Goal: Task Accomplishment & Management: Complete application form

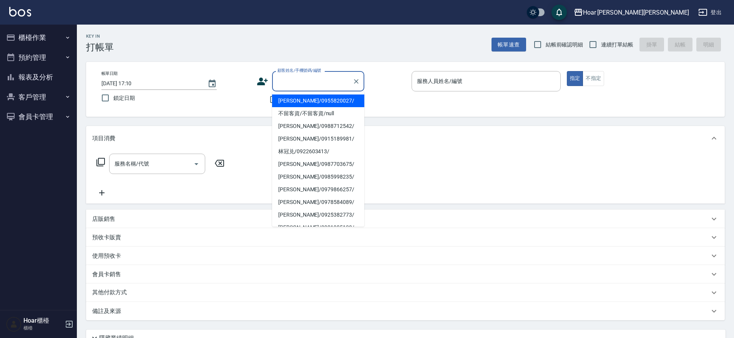
click at [278, 86] on input "顧客姓名/手機號碼/編號" at bounding box center [313, 81] width 74 height 13
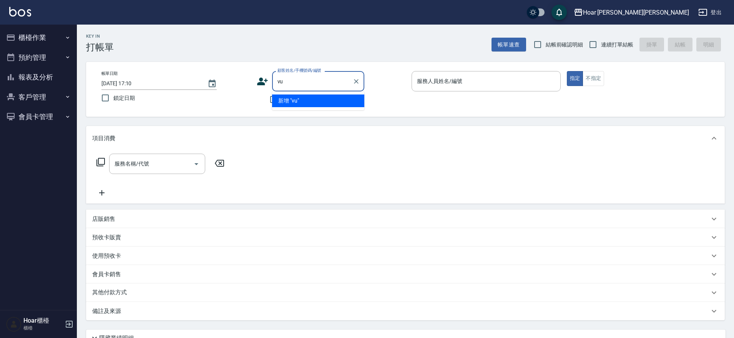
type input "v"
type input "x"
type input "劉"
type input "小"
click at [283, 100] on li "[PERSON_NAME]/0915189981/" at bounding box center [318, 101] width 92 height 13
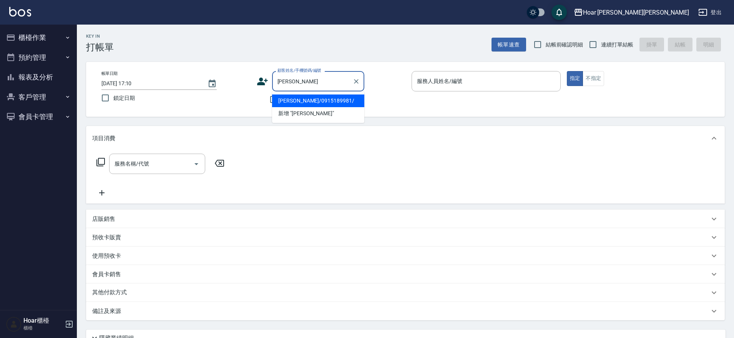
type input "[PERSON_NAME]/0915189981/"
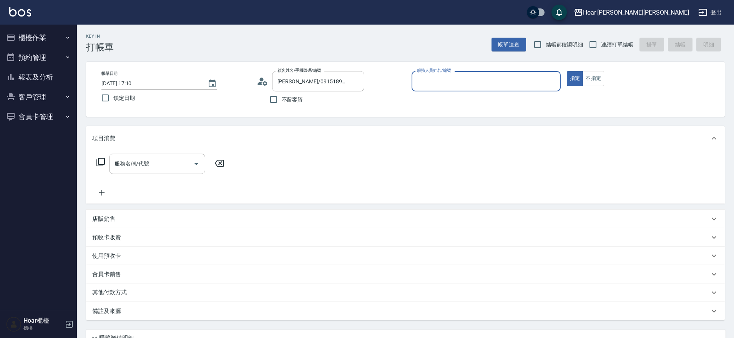
type input "RIO-2"
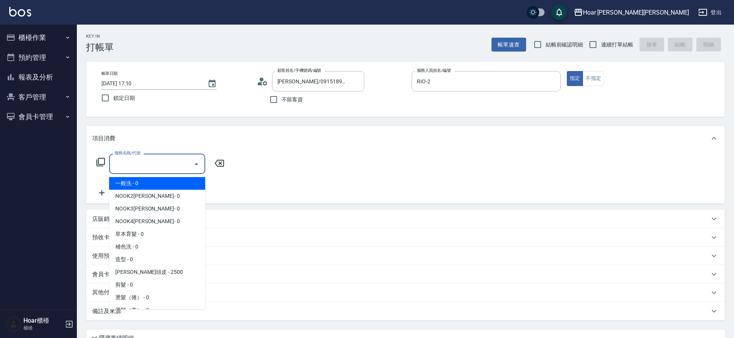
click at [176, 161] on input "服務名稱/代號" at bounding box center [152, 163] width 78 height 13
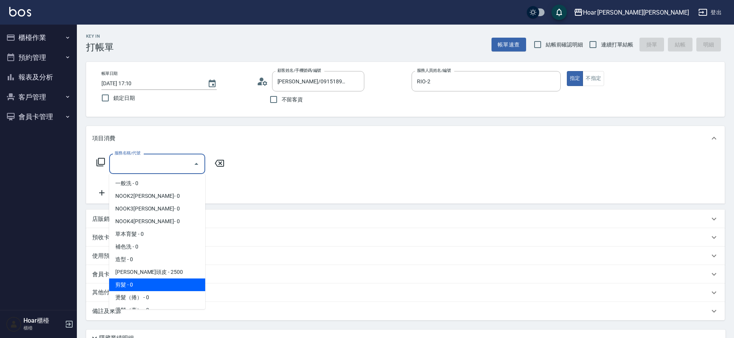
click at [117, 288] on span "剪髮 - 0" at bounding box center [157, 285] width 96 height 13
type input "剪髮(201)"
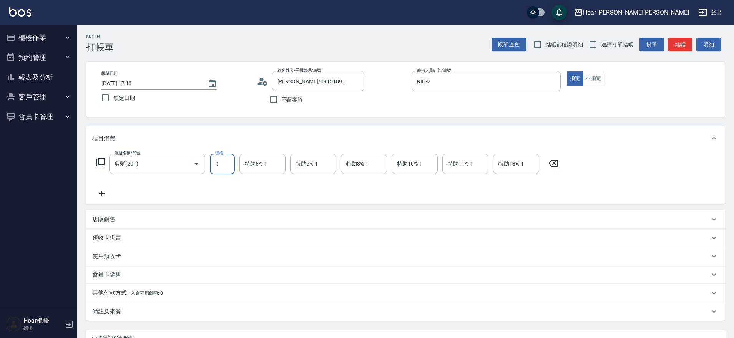
click at [224, 162] on input "0" at bounding box center [222, 164] width 25 height 21
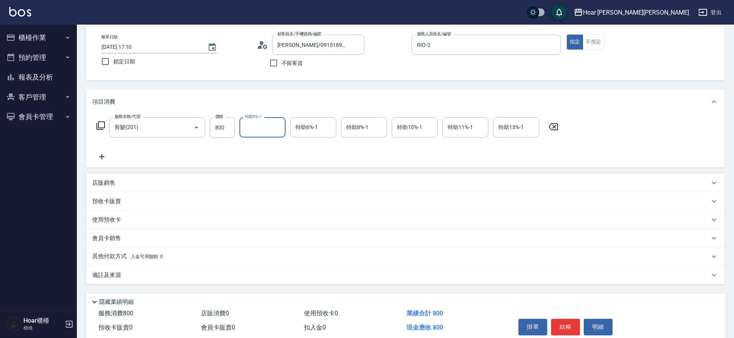
scroll to position [38, 0]
click at [286, 150] on div "服務名稱/代號 剪髮(201) 服務名稱/代號 價格 800 價格 特助5%-1 特助5%-1 特助6%-1 特助6%-1 特助8%-1 特助8%-1 特助1…" at bounding box center [327, 138] width 471 height 44
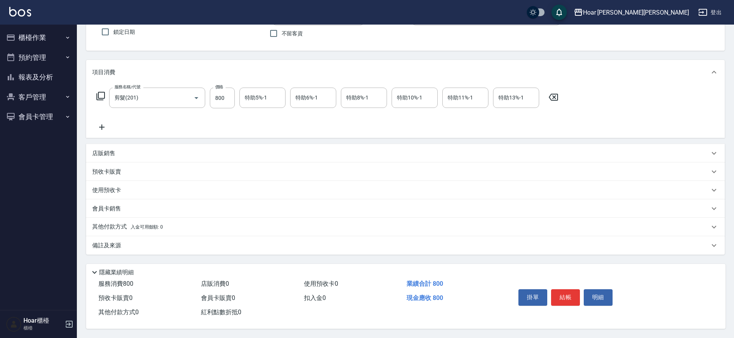
scroll to position [70, 0]
type input "700"
click at [221, 111] on div "服務名稱/代號 剪髮(201) 服務名稱/代號 價格 700 價格 特助5%-1 特助5%-1 特助6%-1 特助6%-1 特助8%-1 特助8%-1 特助1…" at bounding box center [327, 110] width 471 height 44
click at [566, 299] on button "結帳" at bounding box center [565, 297] width 29 height 16
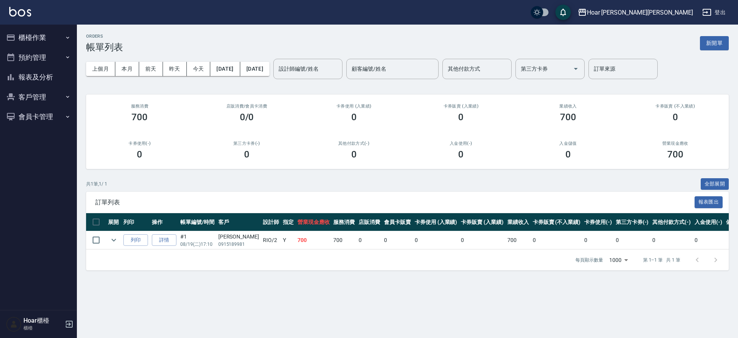
click at [60, 42] on button "櫃檯作業" at bounding box center [38, 38] width 71 height 20
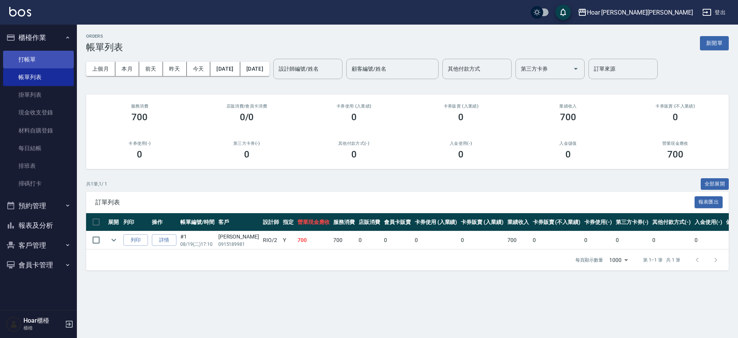
click at [35, 55] on link "打帳單" at bounding box center [38, 60] width 71 height 18
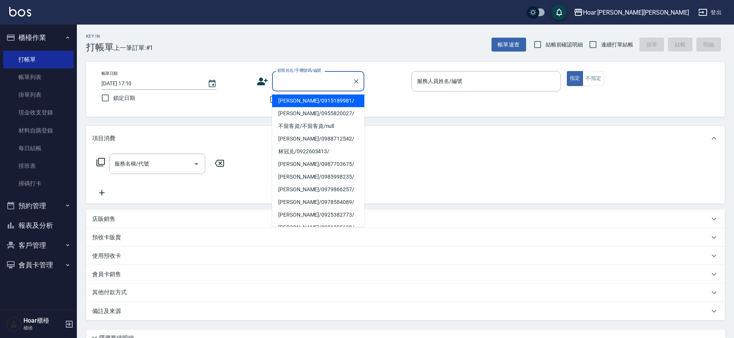
click at [321, 80] on input "顧客姓名/手機號碼/編號" at bounding box center [313, 81] width 74 height 13
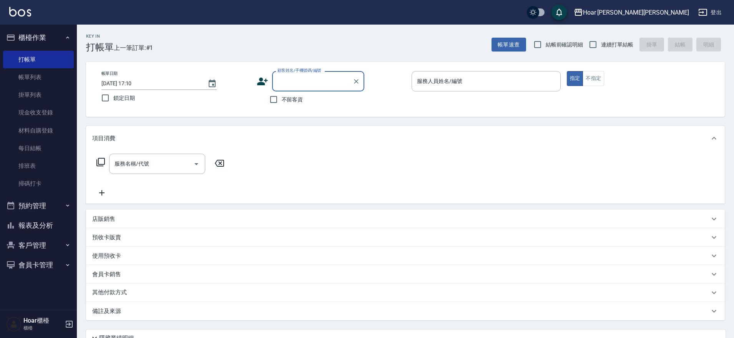
click at [321, 80] on input "顧客姓名/手機號碼/編號" at bounding box center [313, 81] width 74 height 13
click at [322, 96] on li "eason/0908810927/" at bounding box center [318, 101] width 92 height 13
type input "eason/0908810927/"
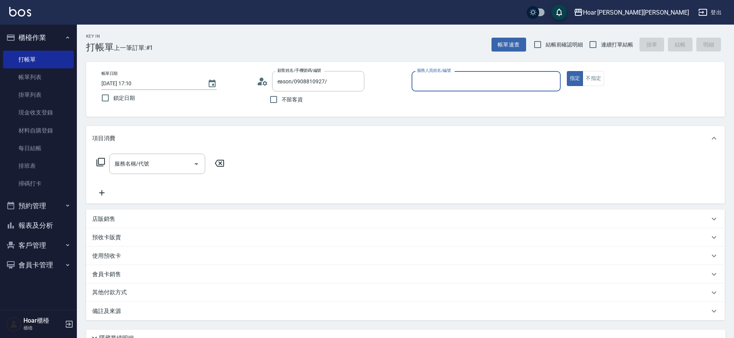
type input "RIO-2"
drag, startPoint x: 158, startPoint y: 162, endPoint x: 162, endPoint y: 161, distance: 4.8
click at [158, 162] on input "服務名稱/代號" at bounding box center [152, 163] width 78 height 13
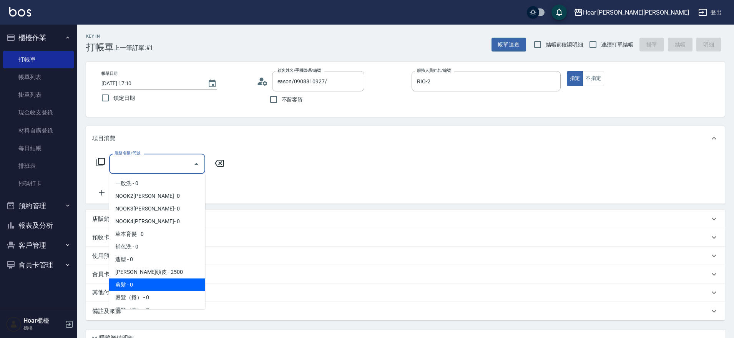
click at [128, 281] on span "剪髮 - 0" at bounding box center [157, 285] width 96 height 13
type input "剪髮(201)"
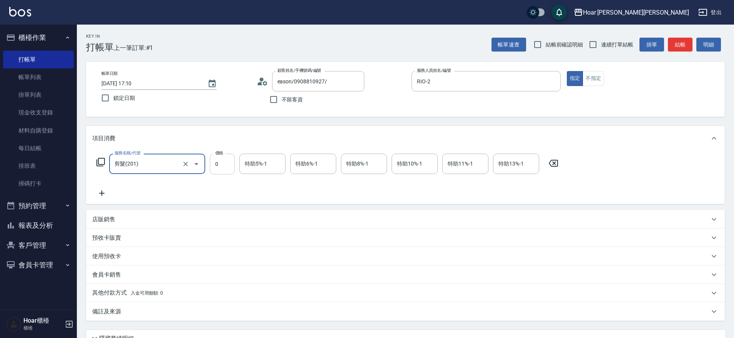
click at [229, 166] on input "0" at bounding box center [222, 164] width 25 height 21
type input "800"
click at [105, 192] on icon at bounding box center [101, 193] width 19 height 9
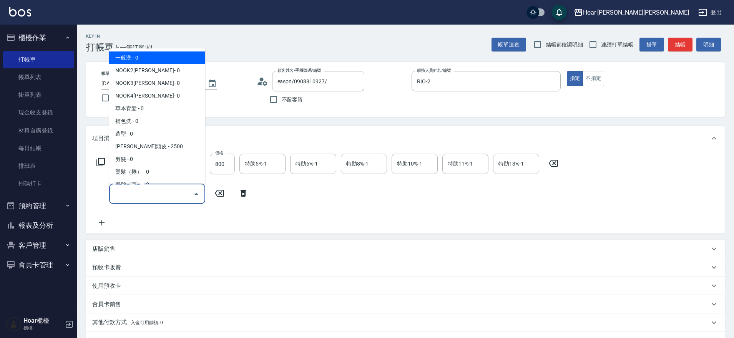
click at [143, 193] on input "服務名稱/代號" at bounding box center [152, 193] width 78 height 13
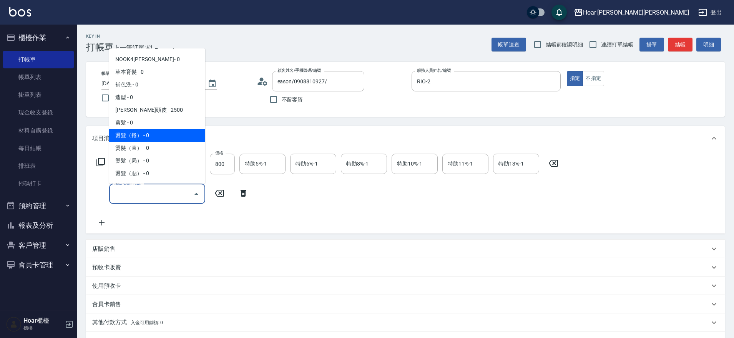
scroll to position [41, 0]
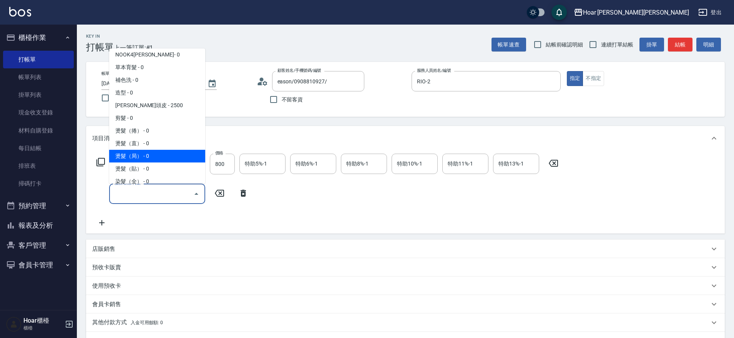
click at [138, 156] on span "燙髮（局） - 0" at bounding box center [157, 156] width 96 height 13
type input "燙髮（局）(303)"
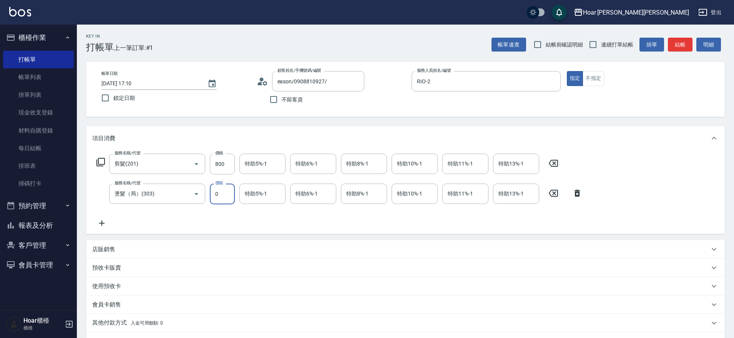
click at [226, 196] on input "0" at bounding box center [222, 194] width 25 height 21
type input "1000"
click at [103, 222] on icon at bounding box center [101, 223] width 19 height 9
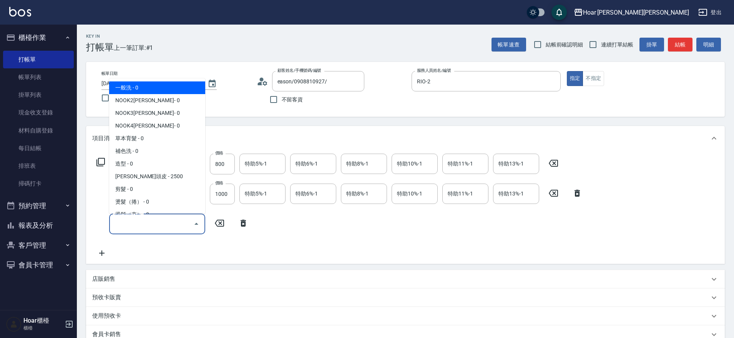
drag, startPoint x: 120, startPoint y: 222, endPoint x: 127, endPoint y: 220, distance: 7.6
click at [120, 222] on input "服務名稱/代號" at bounding box center [152, 223] width 78 height 13
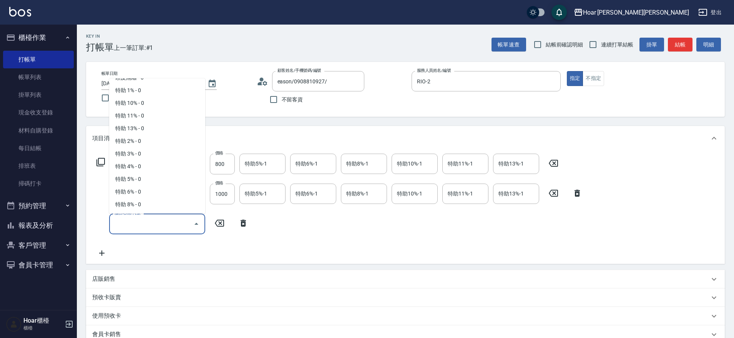
scroll to position [505, 0]
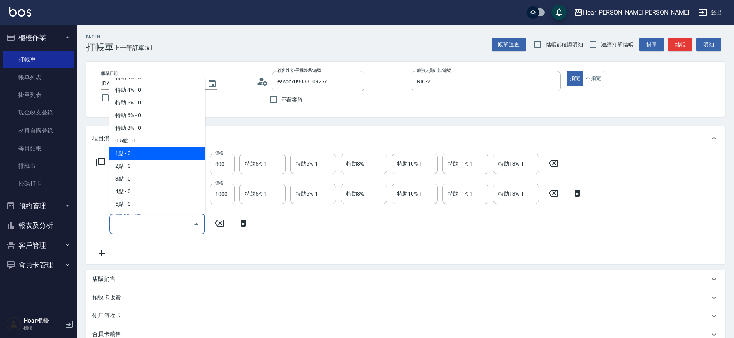
drag, startPoint x: 146, startPoint y: 154, endPoint x: 161, endPoint y: 158, distance: 15.6
click at [147, 151] on span "1點 - 0" at bounding box center [157, 153] width 96 height 13
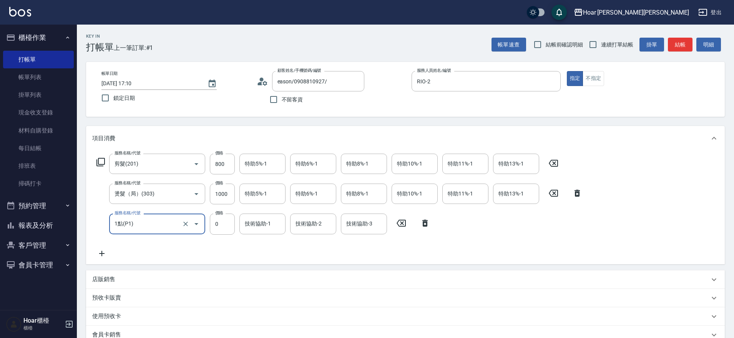
click at [192, 223] on icon "Open" at bounding box center [196, 223] width 9 height 9
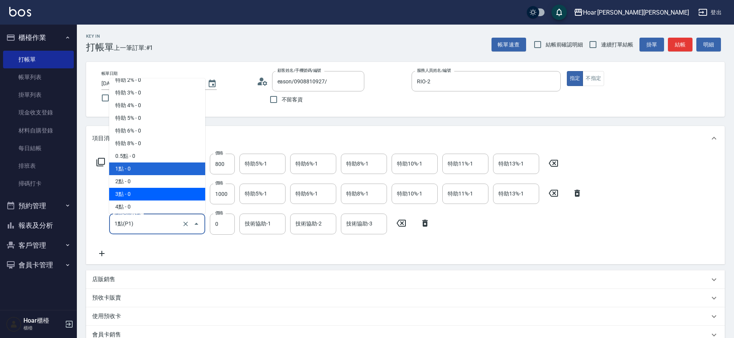
scroll to position [497, 0]
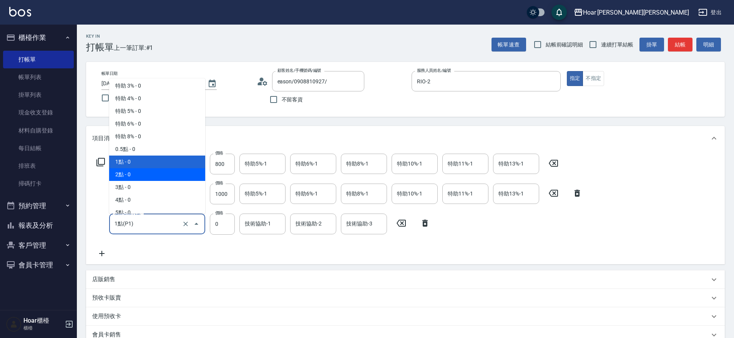
drag, startPoint x: 137, startPoint y: 175, endPoint x: 201, endPoint y: 198, distance: 68.1
click at [138, 174] on span "2點 - 0" at bounding box center [157, 174] width 96 height 13
type input "2點(P2)"
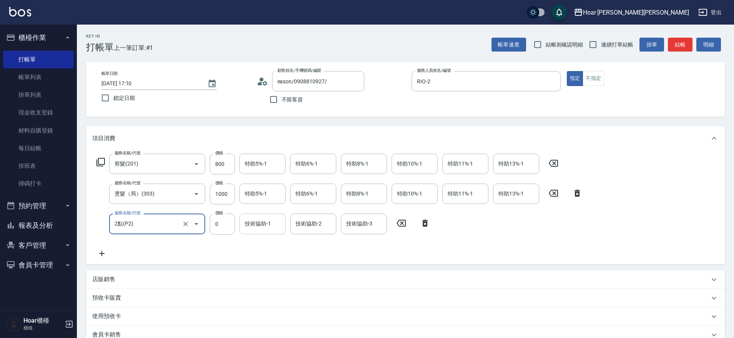
click at [264, 225] on input "技術協助-1" at bounding box center [262, 223] width 39 height 13
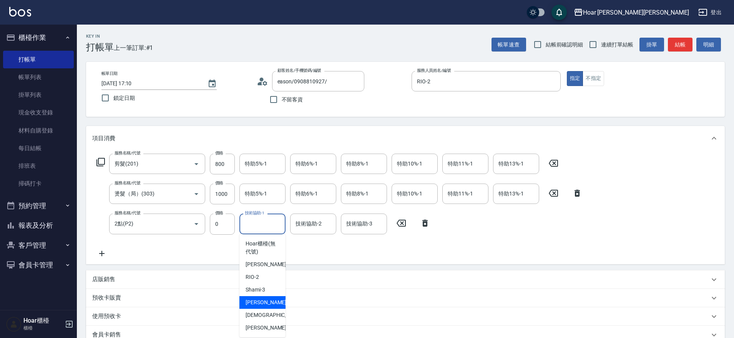
click at [264, 301] on span "[PERSON_NAME] -4" at bounding box center [268, 303] width 45 height 8
type input "Emma-4"
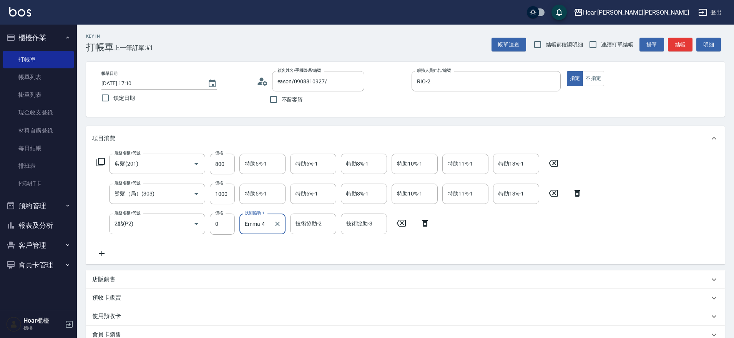
click at [277, 252] on div "服務名稱/代號 剪髮(201) 服務名稱/代號 價格 800 價格 特助5%-1 特助5%-1 特助6%-1 特助6%-1 特助8%-1 特助8%-1 特助1…" at bounding box center [339, 206] width 495 height 104
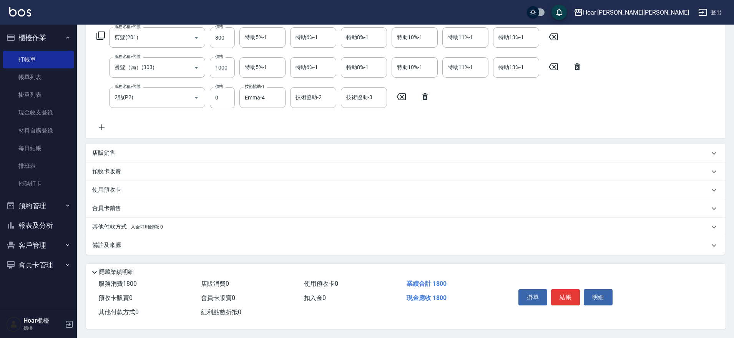
click at [121, 223] on p "其他付款方式 入金可用餘額: 0" at bounding box center [127, 227] width 71 height 8
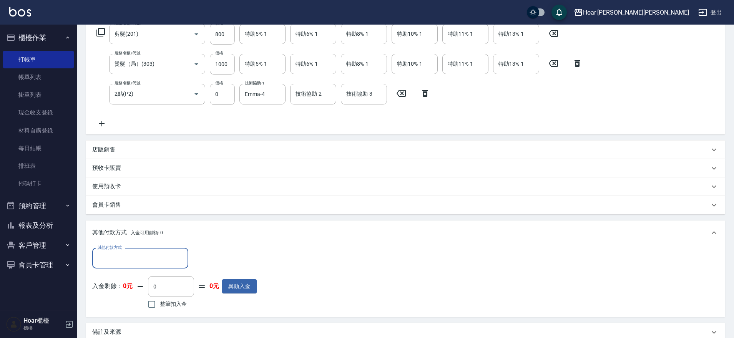
scroll to position [0, 0]
click at [126, 247] on div "其他付款方式 其他付款方式 入金剩餘： 0元 0 ​ 整筆扣入金 0元 異動入金" at bounding box center [405, 281] width 639 height 72
click at [130, 255] on input "其他付款方式" at bounding box center [140, 258] width 89 height 13
drag, startPoint x: 131, startPoint y: 285, endPoint x: 211, endPoint y: 272, distance: 81.0
click at [133, 285] on span "轉帳匯款" at bounding box center [140, 290] width 96 height 13
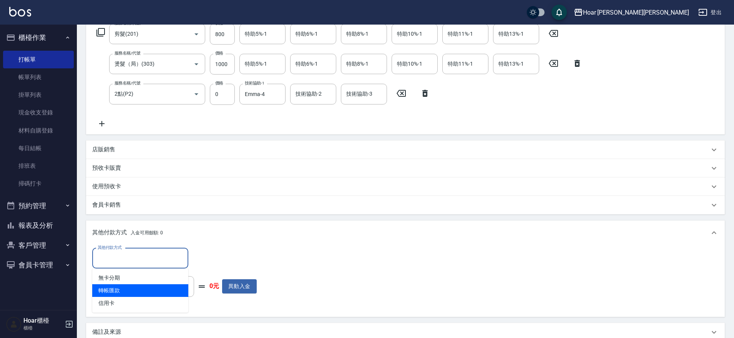
type input "轉帳匯款"
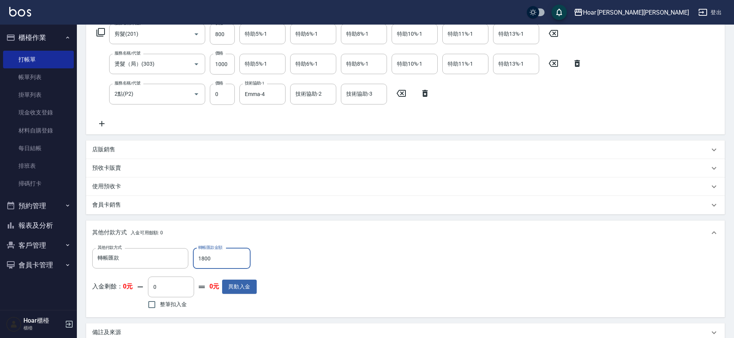
type input "1800"
click at [353, 258] on div "其他付款方式 轉帳匯款 其他付款方式 轉帳匯款金額 1800 轉帳匯款金額 入金剩餘： 0元 0 ​ 整筆扣入金 0元 異動入金" at bounding box center [405, 279] width 627 height 63
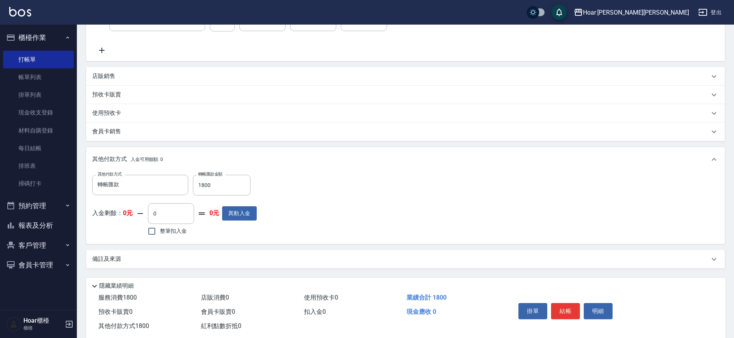
scroll to position [221, 0]
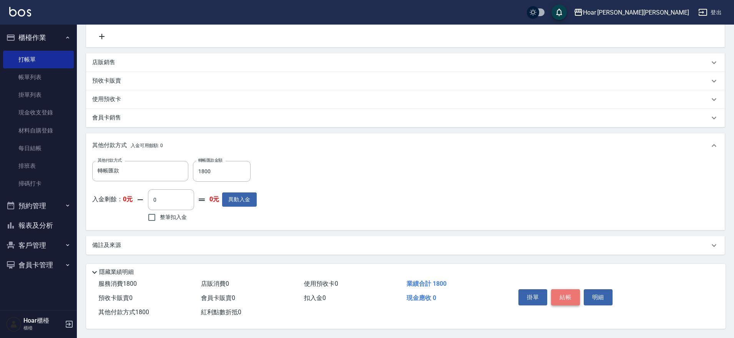
click at [560, 292] on button "結帳" at bounding box center [565, 297] width 29 height 16
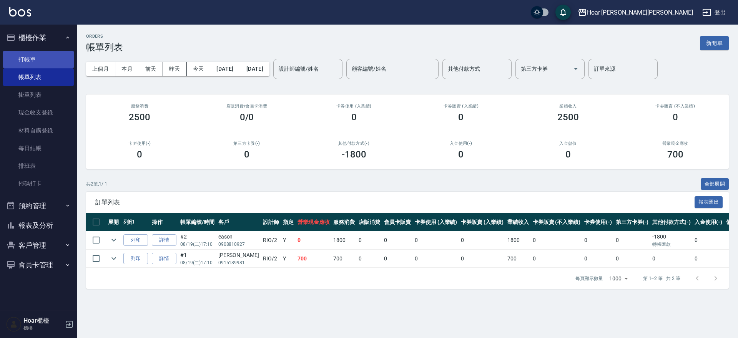
click at [51, 62] on link "打帳單" at bounding box center [38, 60] width 71 height 18
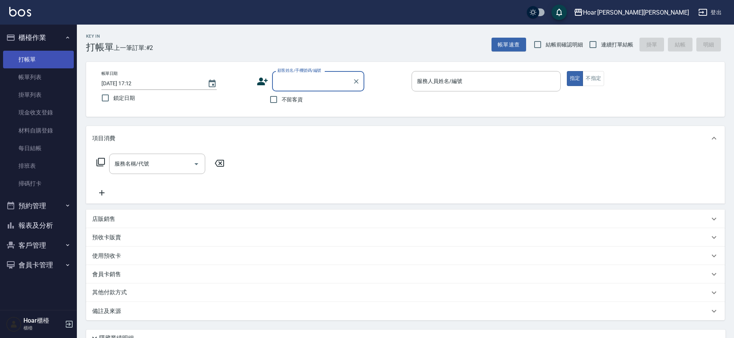
scroll to position [3, 0]
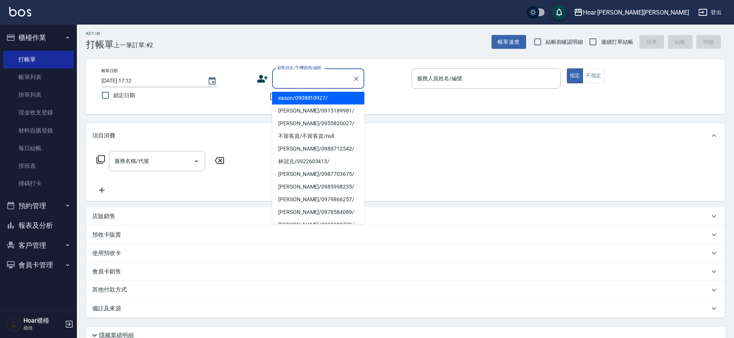
click at [321, 79] on input "顧客姓名/手機號碼/編號" at bounding box center [313, 78] width 74 height 13
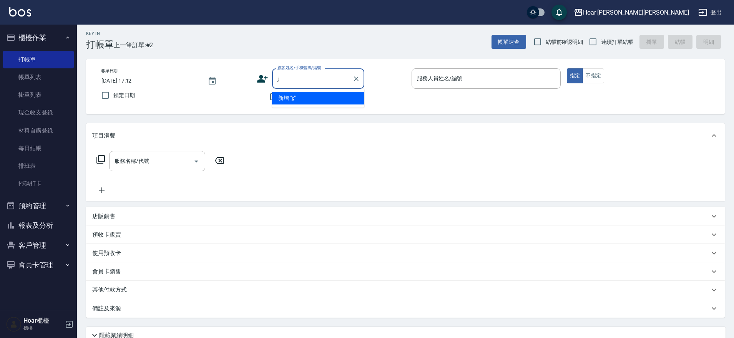
type input "j"
click at [305, 76] on input "[PERSON_NAME]" at bounding box center [313, 78] width 74 height 13
click at [281, 77] on input "[PERSON_NAME]" at bounding box center [313, 78] width 74 height 13
click at [289, 77] on input "[PERSON_NAME]" at bounding box center [313, 78] width 74 height 13
click at [298, 76] on input "[PERSON_NAME]" at bounding box center [313, 78] width 74 height 13
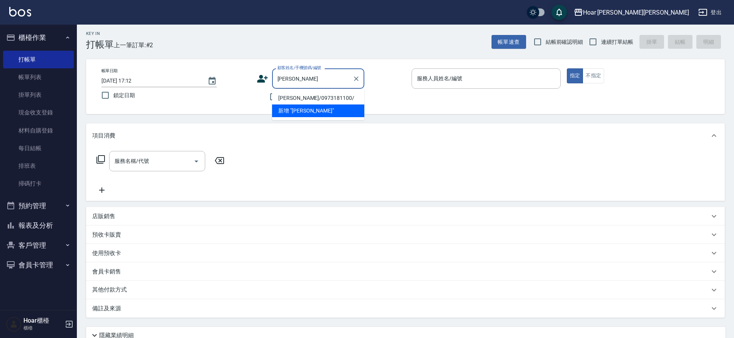
click at [303, 98] on li "[PERSON_NAME]/0973181100/" at bounding box center [318, 98] width 92 height 13
type input "[PERSON_NAME]/0973181100/"
type input "RIO-2"
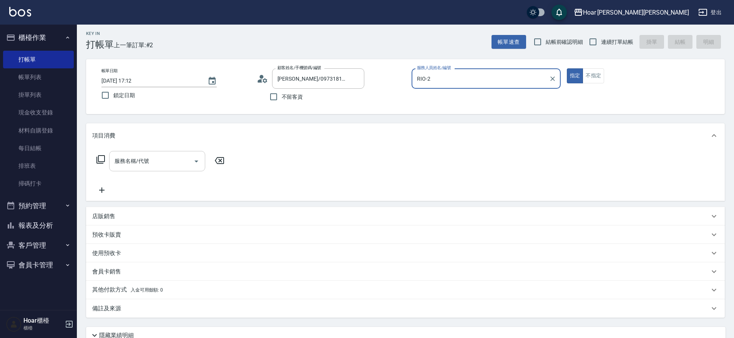
click at [189, 160] on input "服務名稱/代號" at bounding box center [152, 161] width 78 height 13
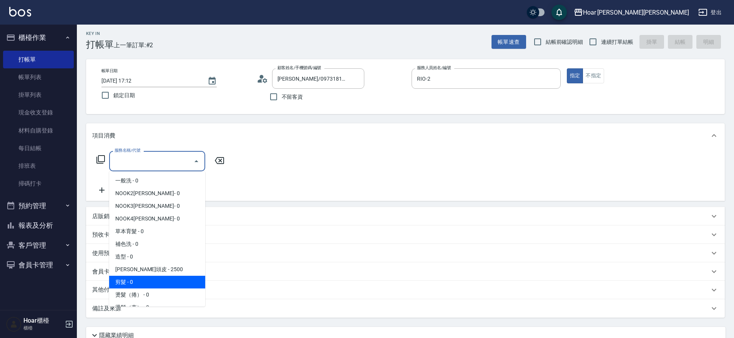
click at [145, 286] on span "剪髮 - 0" at bounding box center [157, 282] width 96 height 13
type input "剪髮(201)"
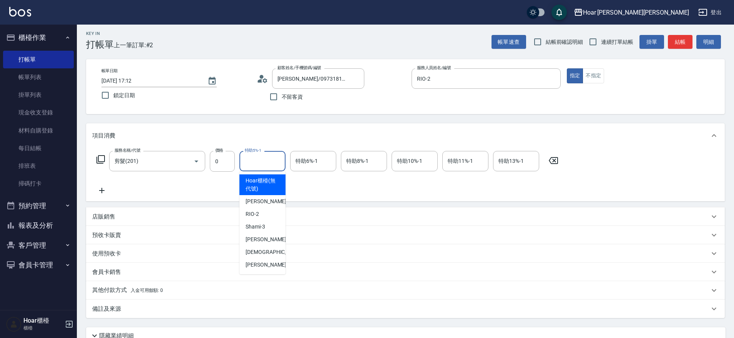
click at [260, 163] on input "特助5%-1" at bounding box center [262, 161] width 39 height 13
click at [201, 193] on div "服務名稱/代號 剪髮(201) 服務名稱/代號 價格 0 價格 特助5%-1 特助5%-1 特助6%-1 特助6%-1 特助8%-1 特助8%-1 特助10%…" at bounding box center [327, 173] width 471 height 44
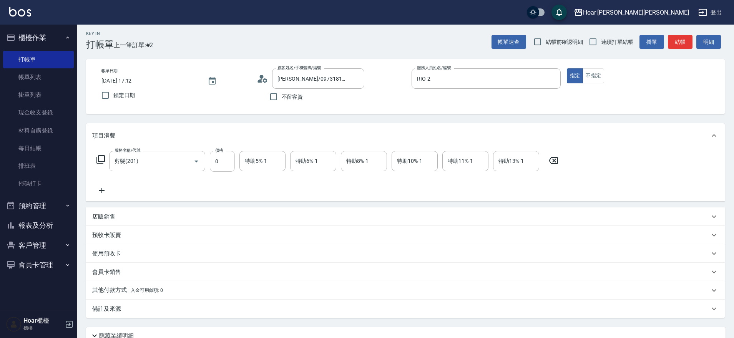
click at [231, 159] on input "0" at bounding box center [222, 161] width 25 height 21
type input "800"
click at [96, 189] on icon at bounding box center [101, 190] width 19 height 9
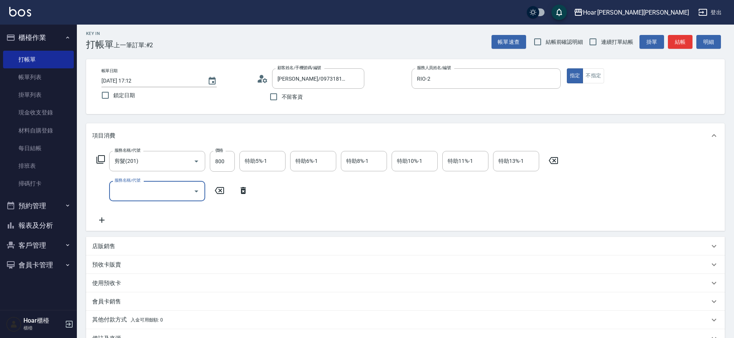
click at [138, 190] on input "服務名稱/代號" at bounding box center [152, 191] width 78 height 13
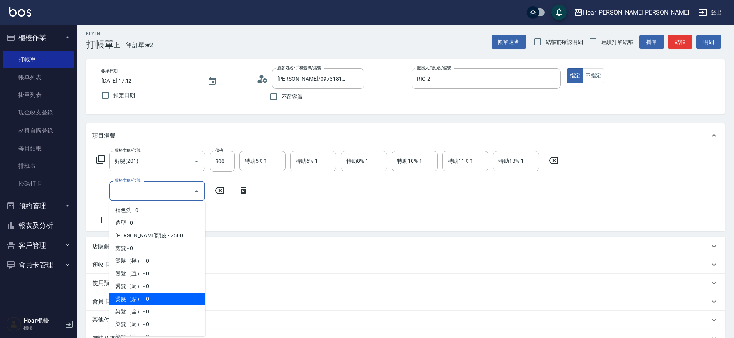
scroll to position [66, 0]
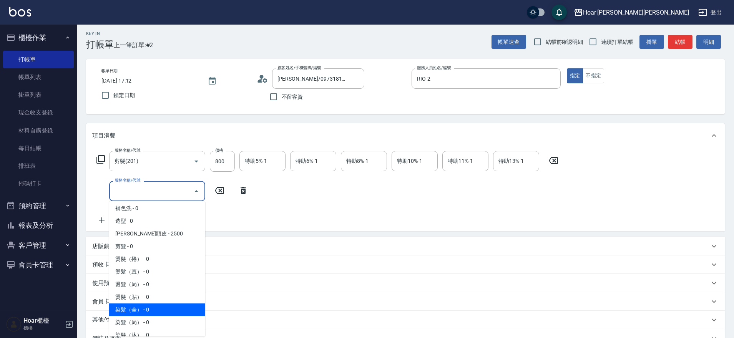
click at [139, 308] on span "染髮（全） - 0" at bounding box center [157, 310] width 96 height 13
type input "染髮（全）(401)"
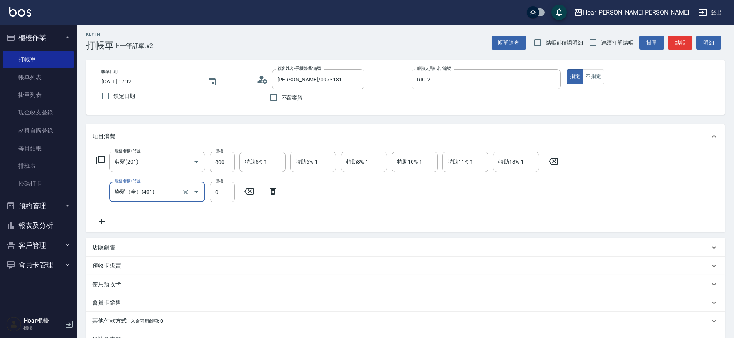
scroll to position [0, 0]
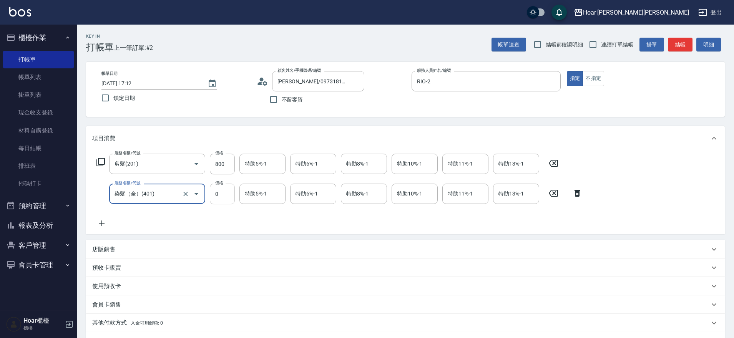
click at [221, 199] on input "0" at bounding box center [222, 194] width 25 height 21
type input "1600"
click at [208, 213] on div "服務名稱/代號 剪髮(201) 服務名稱/代號 價格 800 價格 特助5%-1 特助5%-1 特助6%-1 特助6%-1 特助8%-1 特助8%-1 特助1…" at bounding box center [339, 191] width 495 height 74
click at [95, 221] on icon at bounding box center [101, 223] width 19 height 9
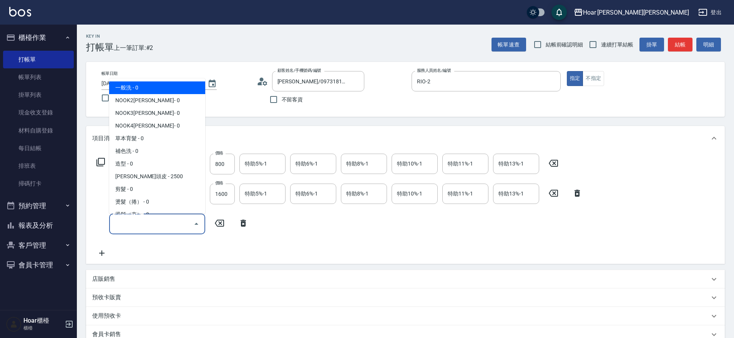
click at [155, 219] on input "服務名稱/代號" at bounding box center [152, 223] width 78 height 13
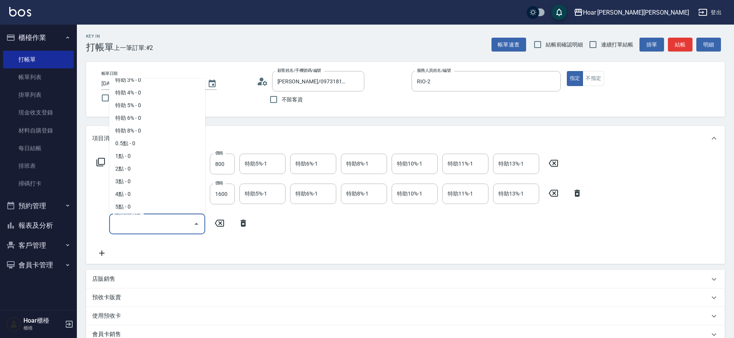
scroll to position [505, 0]
click at [145, 166] on span "2點 - 0" at bounding box center [157, 166] width 96 height 13
type input "2點(P2)"
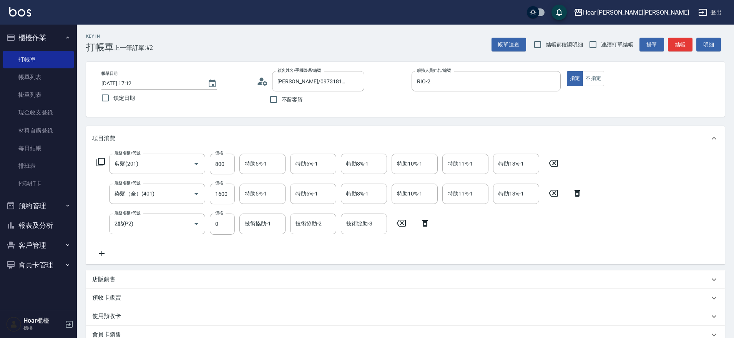
click at [103, 249] on icon at bounding box center [101, 253] width 19 height 9
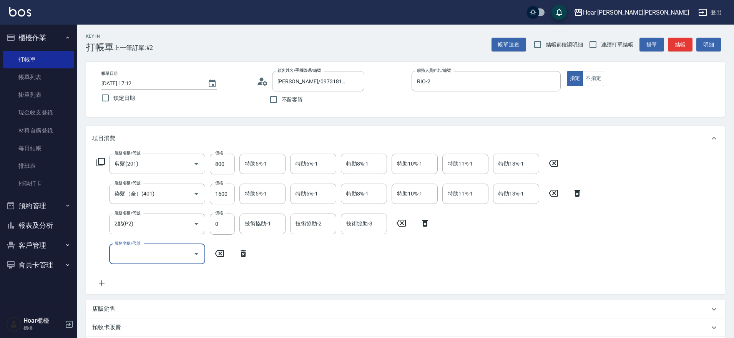
click at [122, 246] on div "服務名稱/代號" at bounding box center [157, 254] width 96 height 20
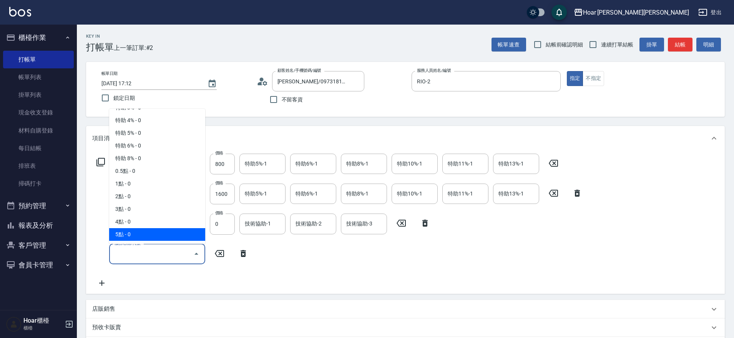
click at [161, 287] on div "服務名稱/代號 剪髮(201) 服務名稱/代號 價格 800 價格 特助5%-1 特助5%-1 特助6%-1 特助6%-1 特助8%-1 特助8%-1 特助1…" at bounding box center [339, 221] width 495 height 134
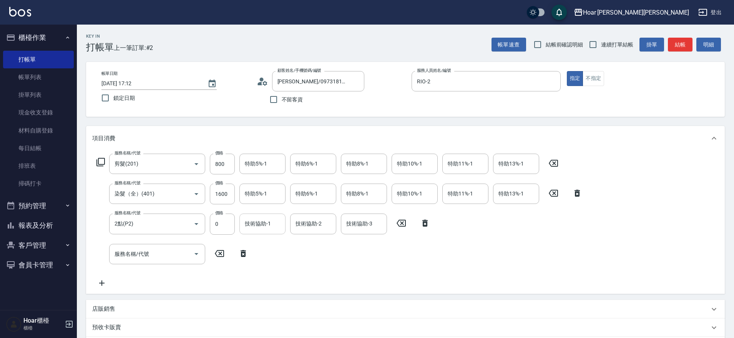
click at [267, 225] on input "技術協助-1" at bounding box center [262, 223] width 39 height 13
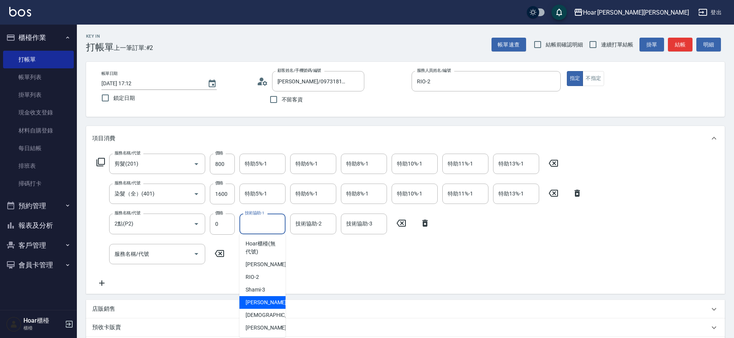
click at [264, 304] on span "[PERSON_NAME] -4" at bounding box center [268, 303] width 45 height 8
type input "Emma-4"
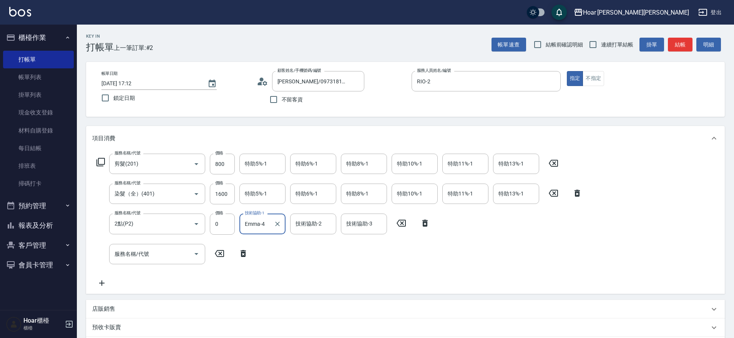
click at [278, 283] on div "服務名稱/代號 剪髮(201) 服務名稱/代號 價格 800 價格 特助5%-1 特助5%-1 特助6%-1 特助6%-1 特助8%-1 特助8%-1 特助1…" at bounding box center [339, 221] width 495 height 134
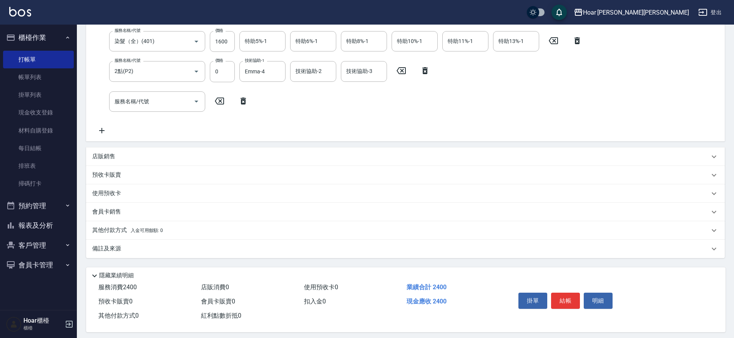
scroll to position [160, 0]
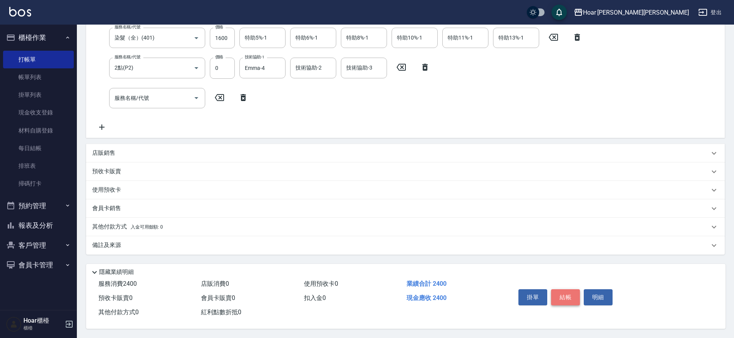
click at [566, 290] on button "結帳" at bounding box center [565, 297] width 29 height 16
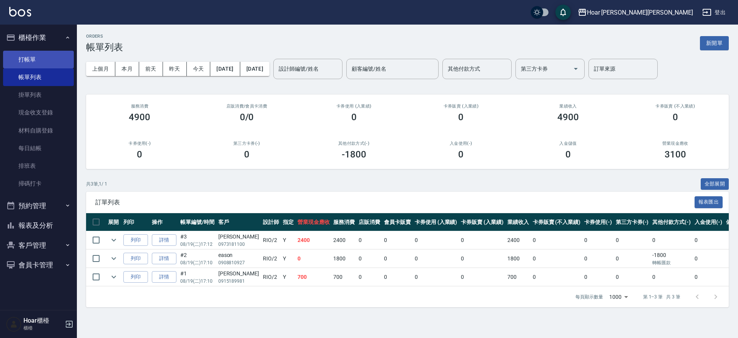
click at [44, 62] on link "打帳單" at bounding box center [38, 60] width 71 height 18
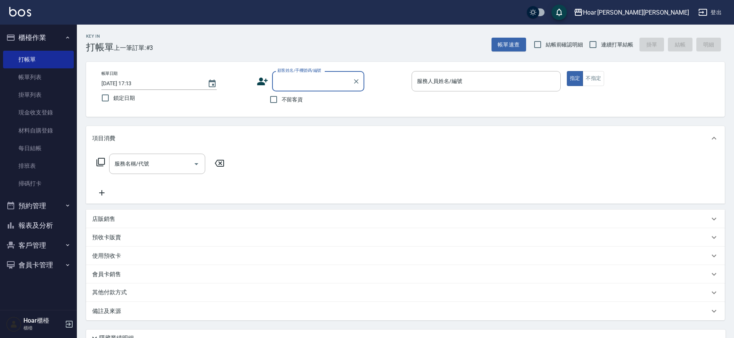
click at [35, 247] on button "客戶管理" at bounding box center [38, 246] width 71 height 20
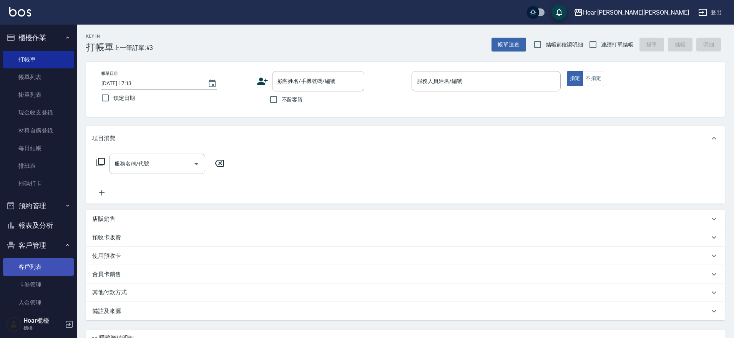
click at [36, 264] on link "客戶列表" at bounding box center [38, 267] width 71 height 18
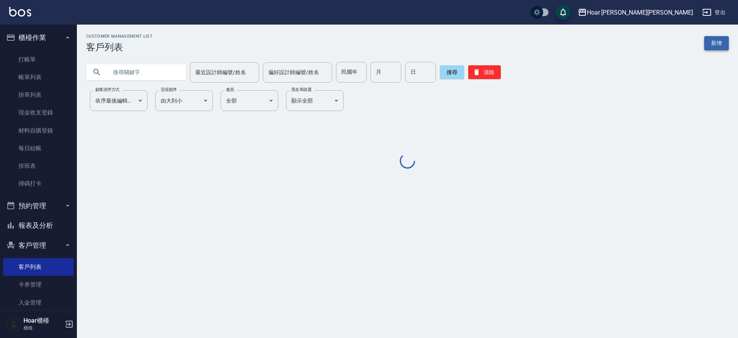
click at [711, 42] on link "新增" at bounding box center [716, 43] width 25 height 14
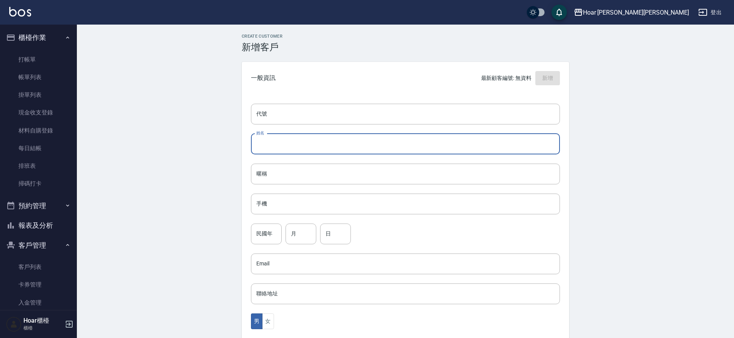
click at [393, 145] on input "姓名" at bounding box center [405, 144] width 309 height 21
type input "q"
type input "[PERSON_NAME]"
click at [357, 200] on input "手機" at bounding box center [405, 204] width 309 height 21
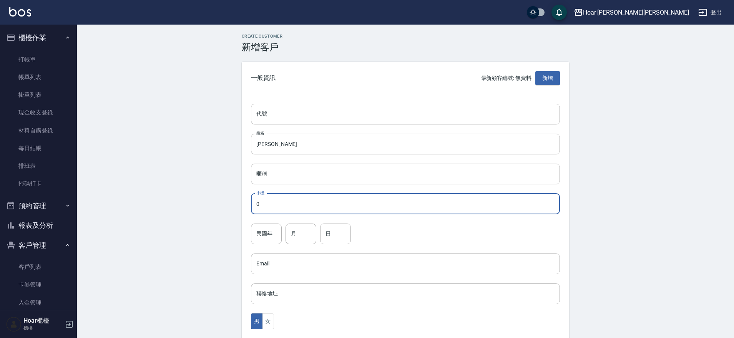
scroll to position [0, 0]
type input "0978397162"
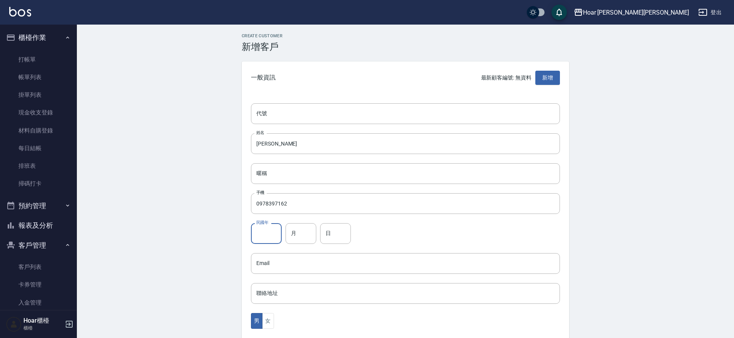
click at [271, 236] on input "民國年" at bounding box center [266, 233] width 31 height 21
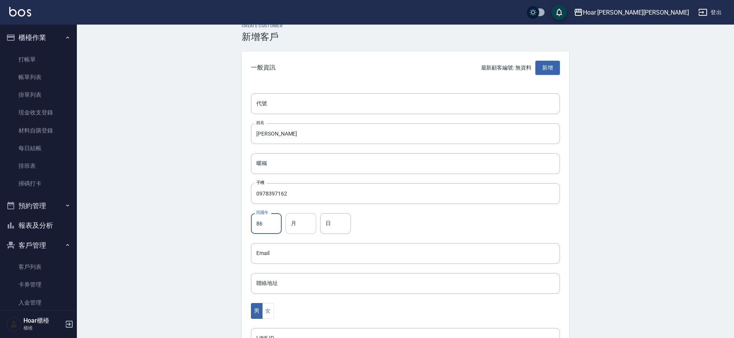
type input "86"
click at [301, 228] on input "月" at bounding box center [301, 223] width 31 height 21
type input "05"
click at [330, 227] on input "日" at bounding box center [335, 223] width 31 height 21
type input "03"
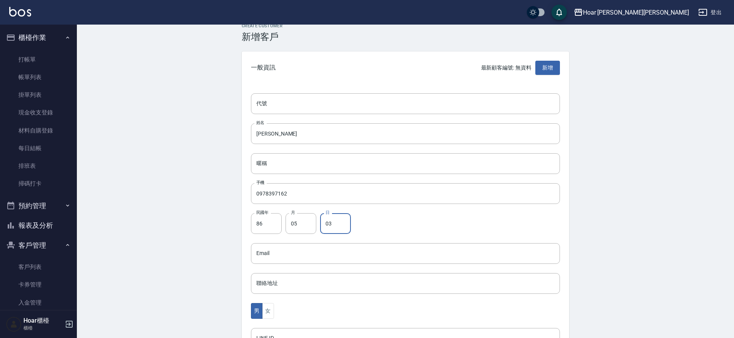
click at [431, 222] on div "民國年 86 民國年 月 05 月 日 03 日" at bounding box center [405, 223] width 309 height 21
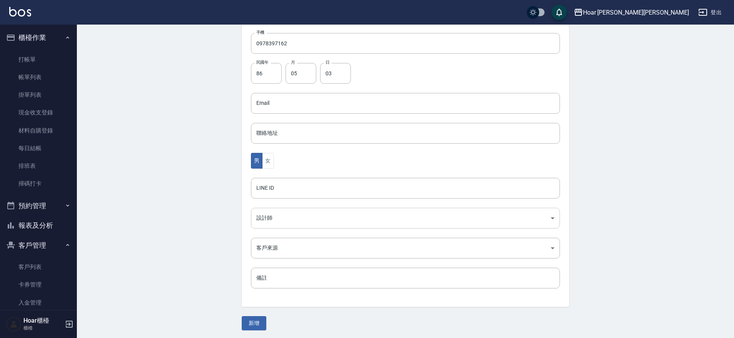
scroll to position [162, 0]
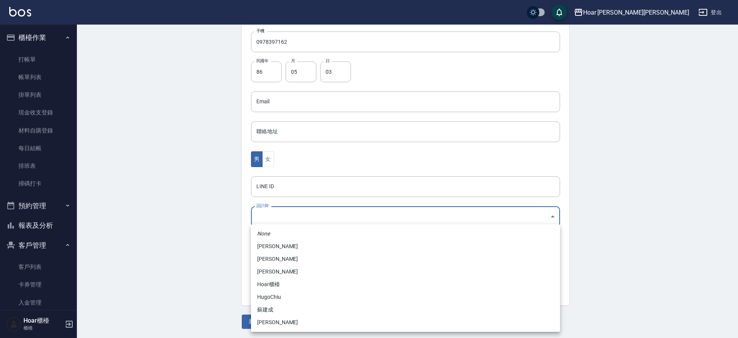
click at [341, 215] on body "Hoar [PERSON_NAME][PERSON_NAME] 登出 櫃檯作業 打帳單 帳單列表 掛單列表 現金收支登錄 材料自購登錄 每日結帳 排班表 掃碼…" at bounding box center [369, 88] width 738 height 500
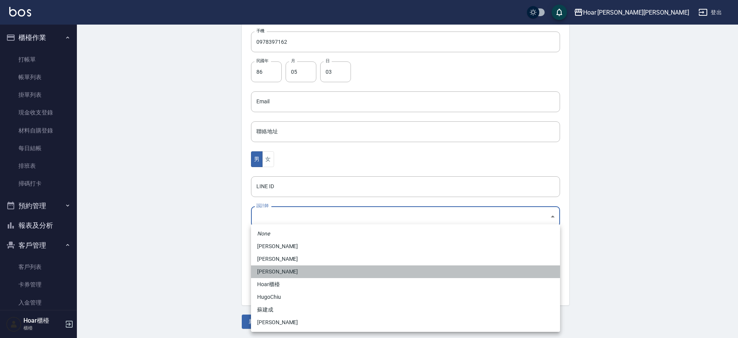
click at [295, 275] on li "[PERSON_NAME]" at bounding box center [405, 272] width 309 height 13
type input "74fd62dc-a2a8-4ddf-930d-2b3d20cd9441"
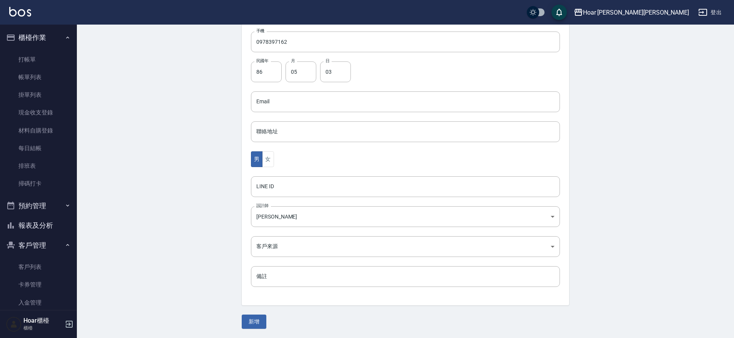
click at [298, 263] on div "代號 代號 姓名 [PERSON_NAME] 姓名 暱稱 暱稱 手機 0978397162 手機 民國年 86 民國年 月 05 月 日 03 日 Email…" at bounding box center [405, 119] width 327 height 374
click at [304, 246] on body "Hoar [PERSON_NAME][PERSON_NAME] 登出 櫃檯作業 打帳單 帳單列表 掛單列表 現金收支登錄 材料自購登錄 每日結帳 排班表 掃碼…" at bounding box center [367, 88] width 734 height 500
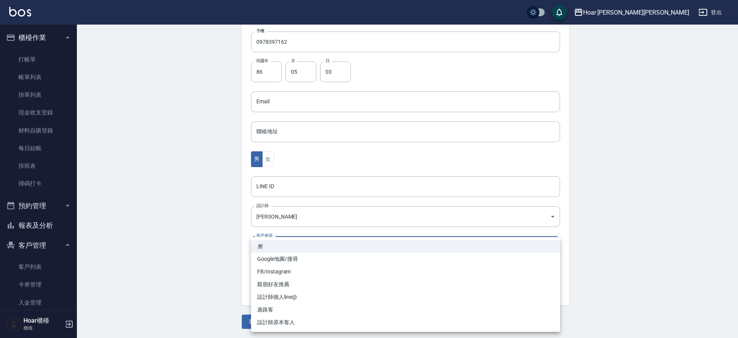
click at [287, 302] on li "設計師個人line@" at bounding box center [405, 297] width 309 height 13
type input "設計師個人line@"
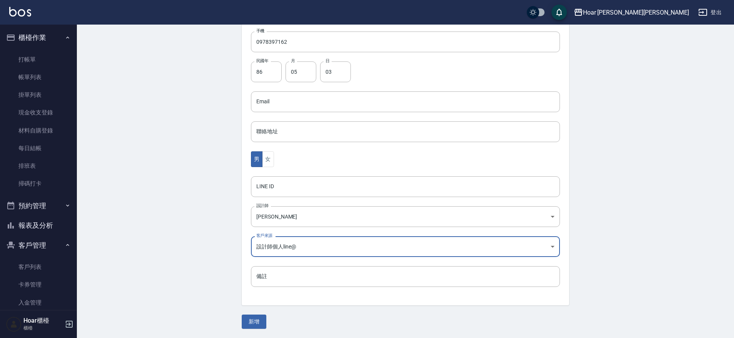
click at [255, 321] on button "新增" at bounding box center [254, 322] width 25 height 14
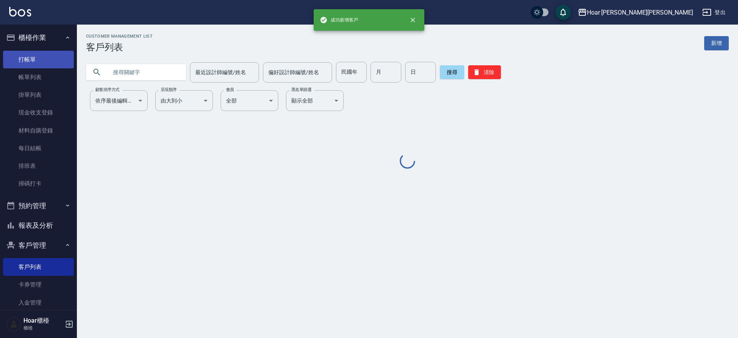
click at [22, 60] on link "打帳單" at bounding box center [38, 60] width 71 height 18
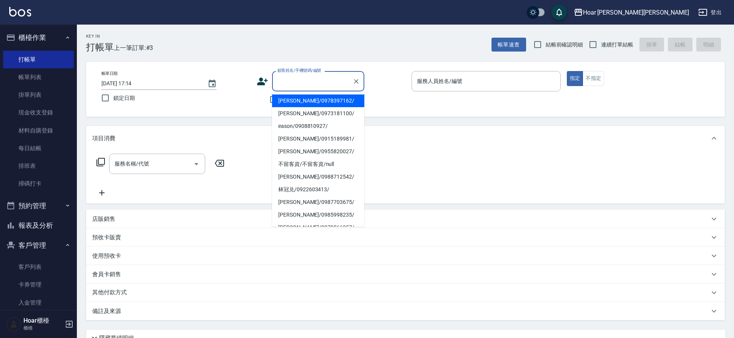
drag, startPoint x: 303, startPoint y: 74, endPoint x: 303, endPoint y: 80, distance: 5.4
click at [303, 75] on input "顧客姓名/手機號碼/編號" at bounding box center [313, 81] width 74 height 13
click at [298, 103] on li "[PERSON_NAME]/0978397162/" at bounding box center [318, 101] width 92 height 13
type input "[PERSON_NAME]/0978397162/"
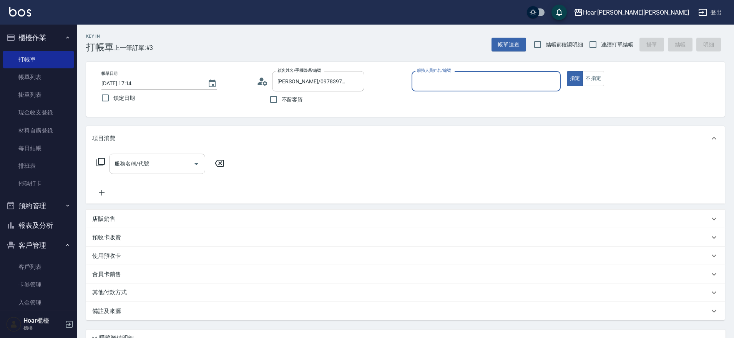
type input "RIO-2"
click at [184, 162] on input "服務名稱/代號" at bounding box center [152, 163] width 78 height 13
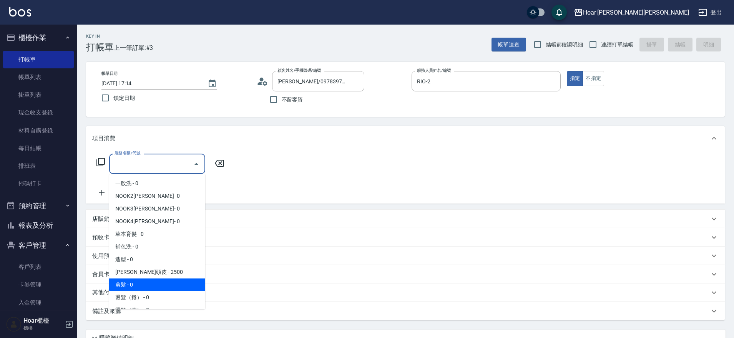
drag, startPoint x: 128, startPoint y: 288, endPoint x: 149, endPoint y: 264, distance: 31.9
click at [128, 288] on span "剪髮 - 0" at bounding box center [157, 285] width 96 height 13
type input "剪髮(201)"
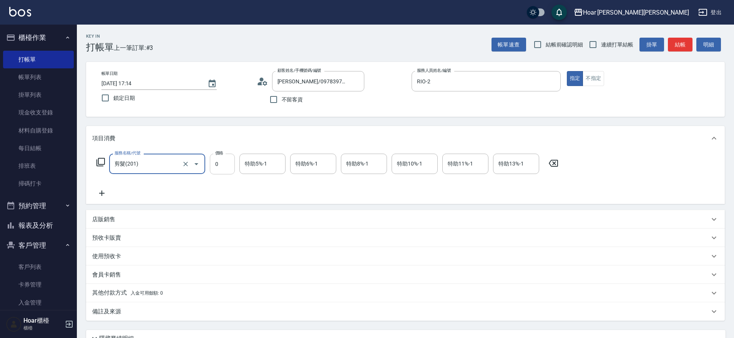
click at [224, 162] on input "0" at bounding box center [222, 164] width 25 height 21
type input "800"
click at [102, 191] on icon at bounding box center [101, 193] width 5 height 5
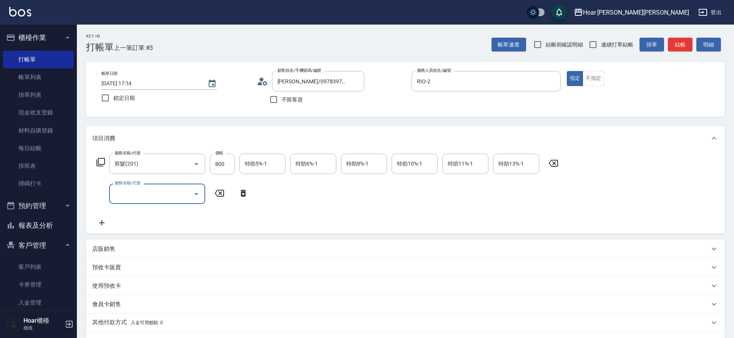
click at [183, 190] on input "服務名稱/代號" at bounding box center [152, 193] width 78 height 13
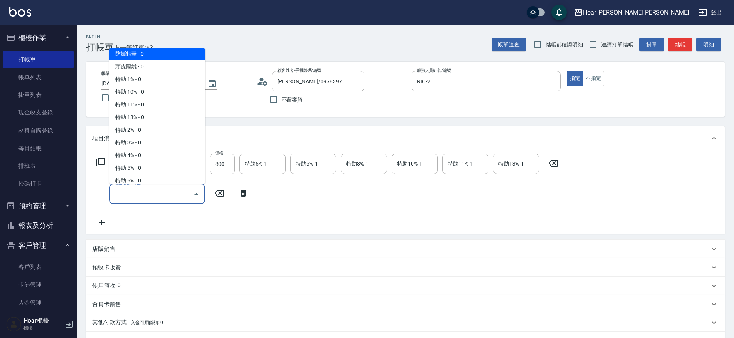
scroll to position [505, 0]
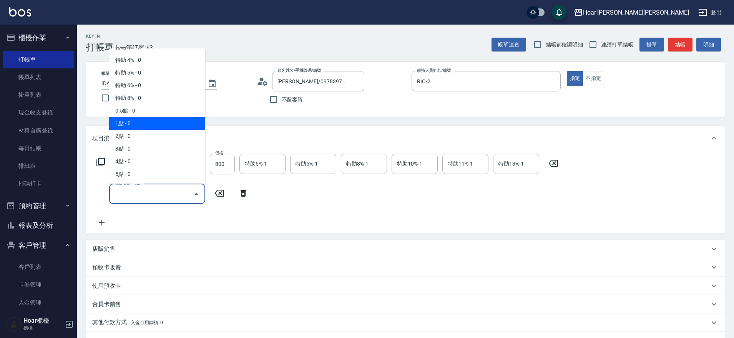
click at [144, 128] on span "1點 - 0" at bounding box center [157, 123] width 96 height 13
type input "1點(P1)"
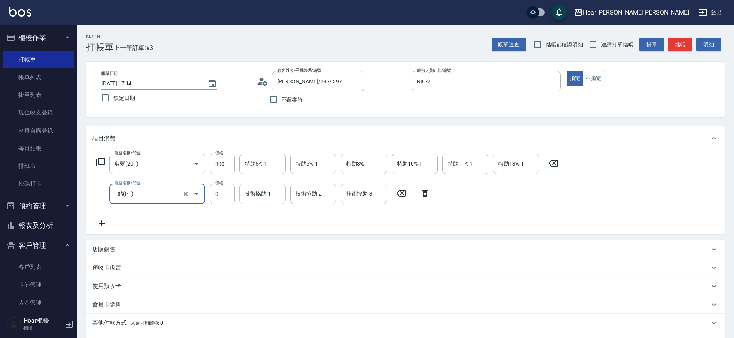
click at [254, 191] on input "技術協助-1" at bounding box center [262, 193] width 39 height 13
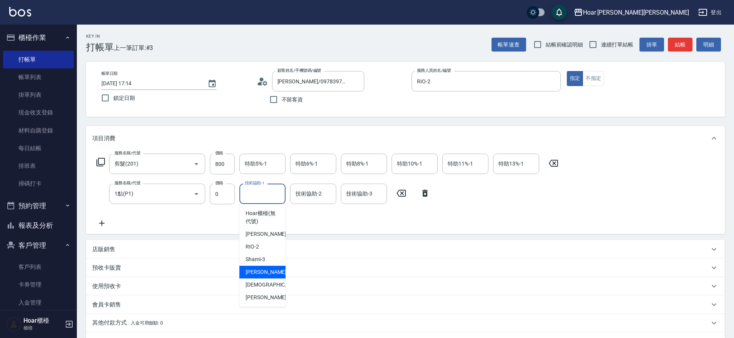
click at [257, 273] on span "[PERSON_NAME] -4" at bounding box center [268, 272] width 45 height 8
type input "Emma-4"
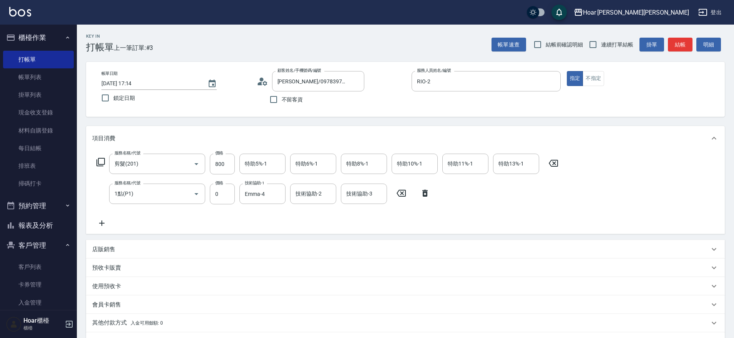
click at [271, 226] on div "服務名稱/代號 剪髮(201) 服務名稱/代號 價格 800 價格 特助5%-1 特助5%-1 特助6%-1 特助6%-1 特助8%-1 特助8%-1 特助1…" at bounding box center [327, 191] width 471 height 74
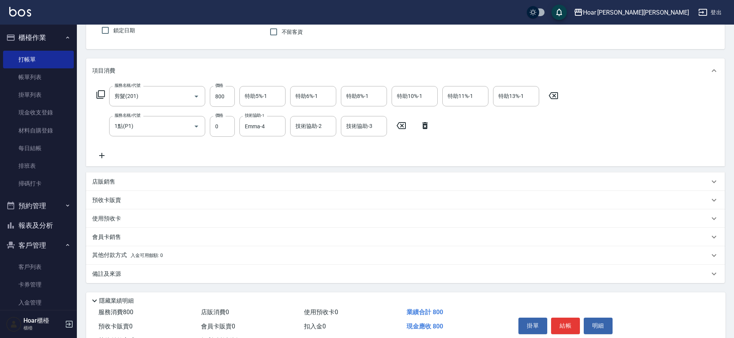
scroll to position [100, 0]
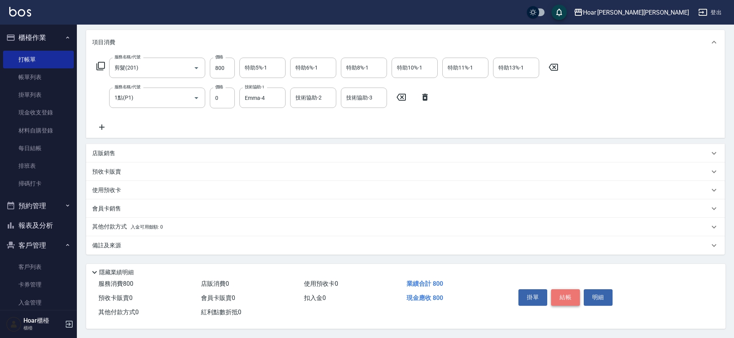
click at [570, 295] on button "結帳" at bounding box center [565, 297] width 29 height 16
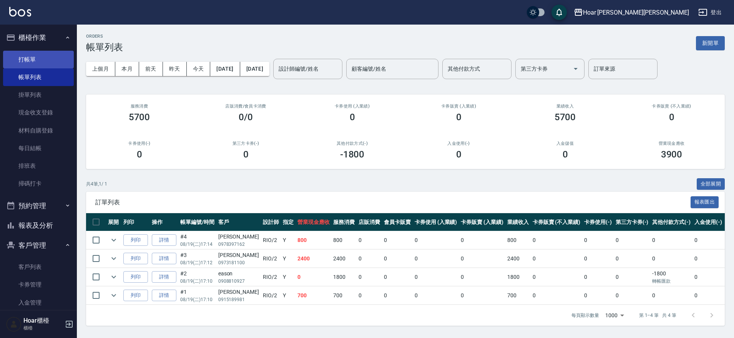
click at [32, 63] on link "打帳單" at bounding box center [38, 60] width 71 height 18
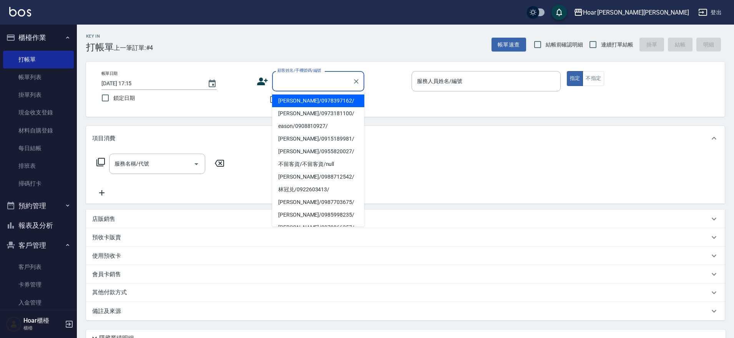
click at [317, 79] on input "顧客姓名/手機號碼/編號" at bounding box center [313, 81] width 74 height 13
type input "j"
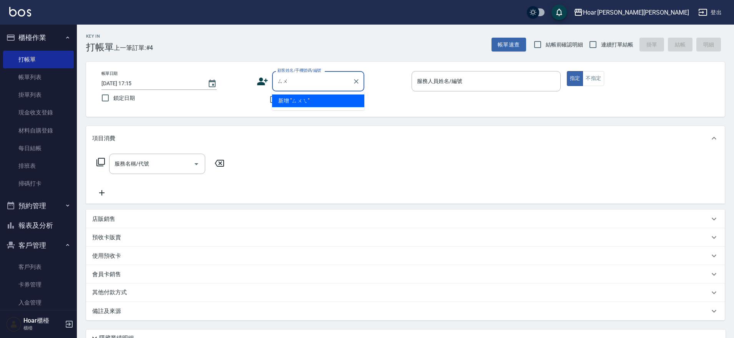
type input "ㄙ"
type input "[PERSON_NAME]"
click at [356, 80] on icon "Clear" at bounding box center [356, 82] width 8 height 8
drag, startPoint x: 391, startPoint y: 82, endPoint x: 312, endPoint y: 95, distance: 80.6
click at [388, 83] on div "顧客姓名/手機號碼/編號 顧客姓名/手機號碼/編號" at bounding box center [331, 81] width 149 height 20
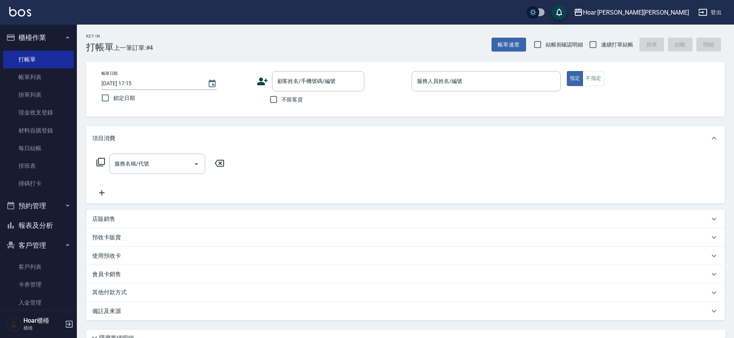
drag, startPoint x: 281, startPoint y: 100, endPoint x: 356, endPoint y: 100, distance: 74.6
click at [281, 100] on input "不留客資" at bounding box center [274, 99] width 16 height 16
checkbox input "true"
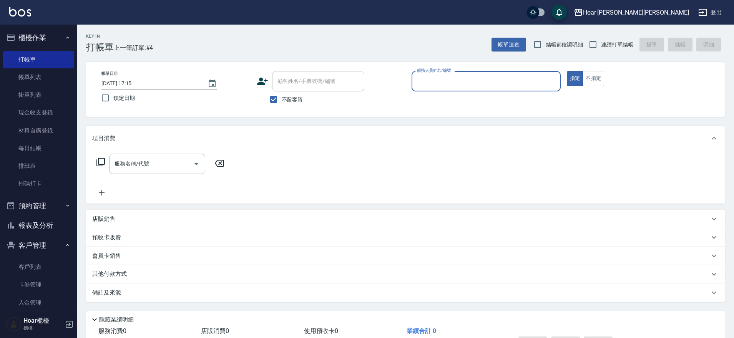
click at [464, 82] on input "服務人員姓名/編號" at bounding box center [486, 81] width 142 height 13
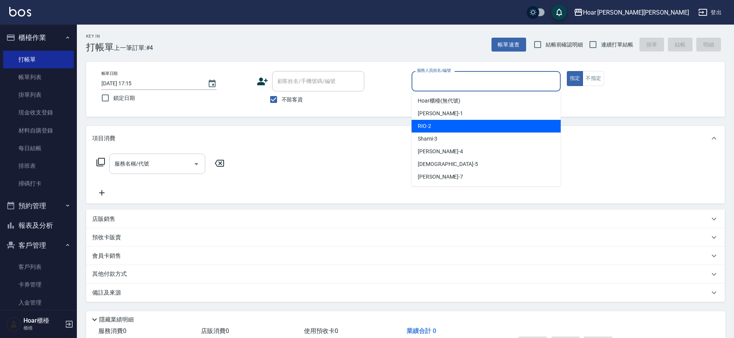
drag, startPoint x: 435, startPoint y: 125, endPoint x: 193, endPoint y: 154, distance: 244.3
click at [435, 125] on div "RIO -2" at bounding box center [486, 126] width 149 height 13
type input "RIO-2"
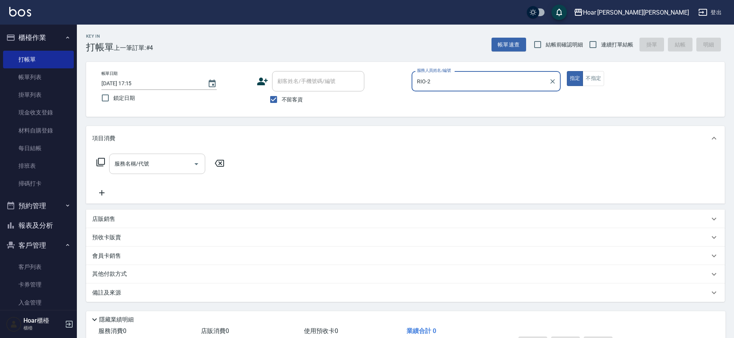
click at [171, 161] on input "服務名稱/代號" at bounding box center [152, 163] width 78 height 13
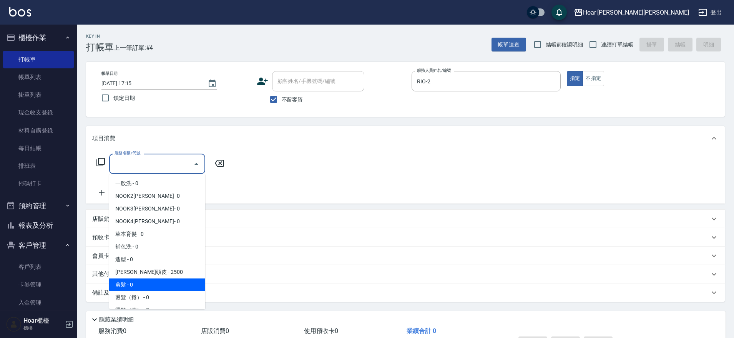
click at [133, 281] on span "剪髮 - 0" at bounding box center [157, 285] width 96 height 13
type input "剪髮(201)"
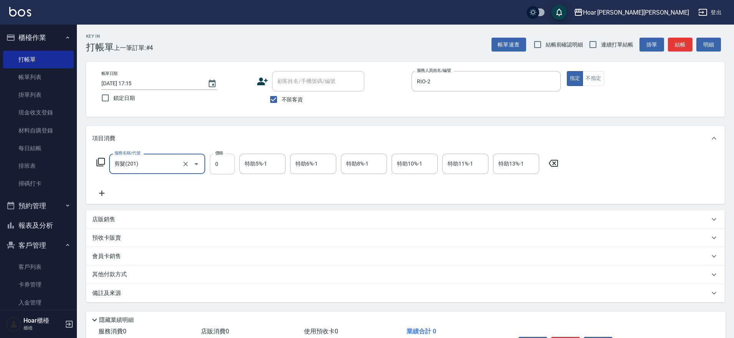
click at [224, 169] on input "0" at bounding box center [222, 164] width 25 height 21
type input "800"
click at [190, 185] on div "服務名稱/代號 剪髮(201) 服務名稱/代號 價格 800 價格 特助5%-1 特助5%-1 特助6%-1 特助6%-1 特助8%-1 特助8%-1 特助1…" at bounding box center [327, 176] width 471 height 44
click at [103, 193] on icon at bounding box center [101, 193] width 19 height 9
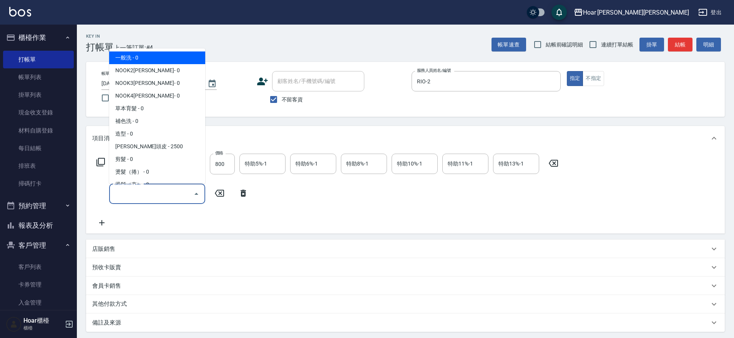
click at [133, 188] on input "服務名稱/代號" at bounding box center [152, 193] width 78 height 13
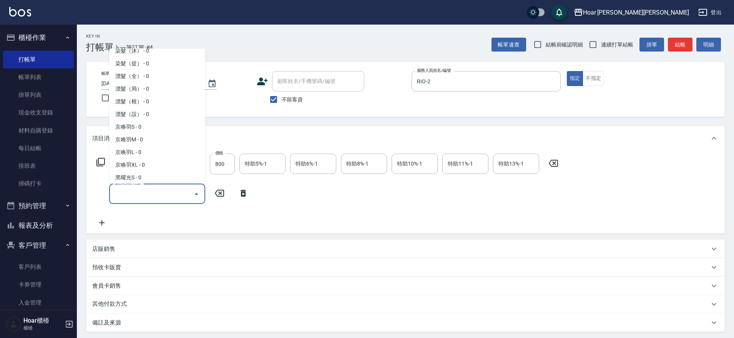
scroll to position [505, 0]
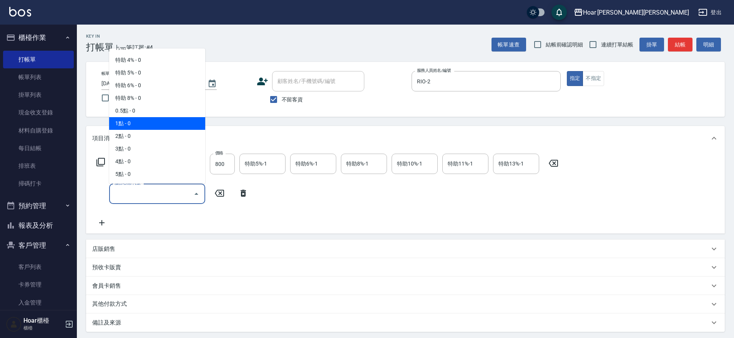
click at [136, 127] on span "1點 - 0" at bounding box center [157, 123] width 96 height 13
type input "1點(P1)"
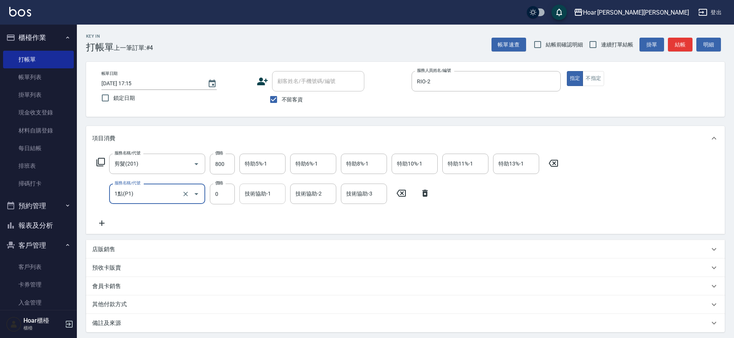
click at [257, 193] on input "技術協助-1" at bounding box center [262, 193] width 39 height 13
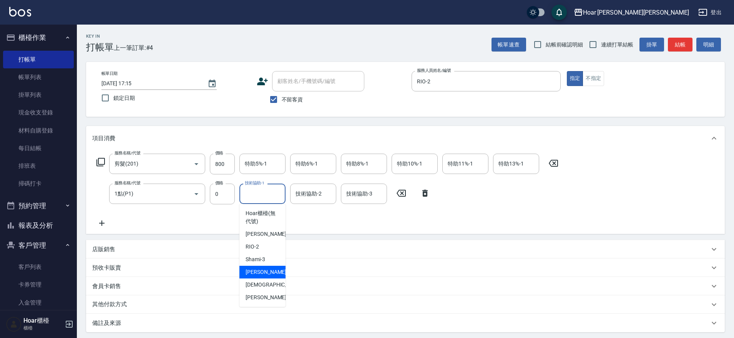
click at [258, 268] on span "[PERSON_NAME] -4" at bounding box center [268, 272] width 45 height 8
type input "Emma-4"
click at [282, 209] on div "服務名稱/代號 剪髮(201) 服務名稱/代號 價格 800 價格 特助5%-1 特助5%-1 特助6%-1 特助6%-1 特助8%-1 特助8%-1 特助1…" at bounding box center [327, 191] width 471 height 74
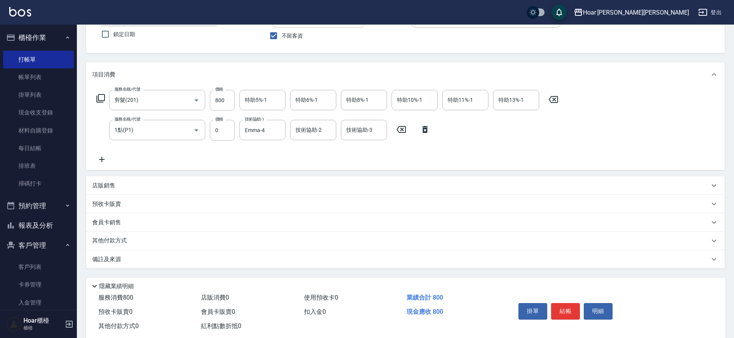
scroll to position [81, 0]
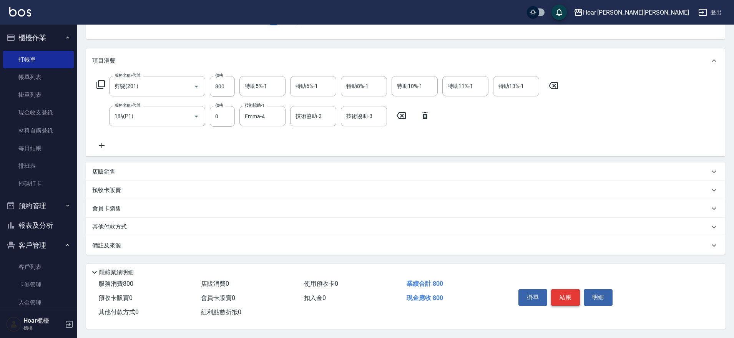
click at [563, 294] on button "結帳" at bounding box center [565, 297] width 29 height 16
